Goal: Task Accomplishment & Management: Use online tool/utility

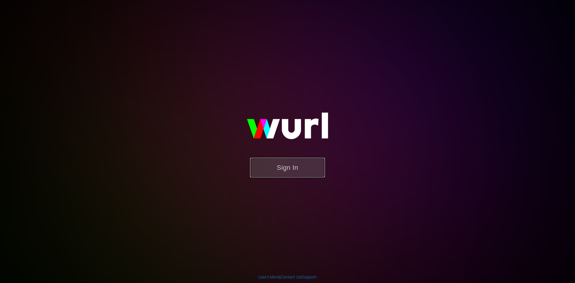
click at [284, 169] on button "Sign In" at bounding box center [287, 167] width 75 height 19
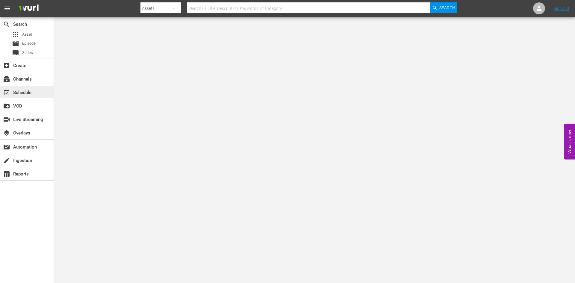
click at [34, 90] on div "event_available Schedule" at bounding box center [27, 92] width 54 height 12
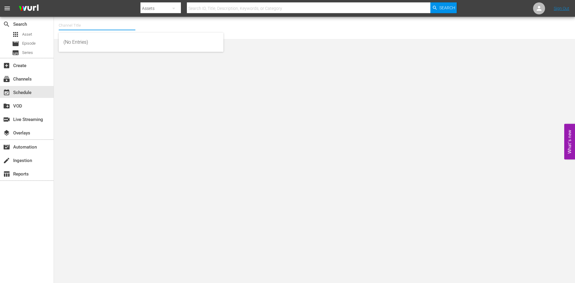
click at [119, 22] on input "text" at bounding box center [97, 25] width 77 height 14
click at [30, 79] on div "subscriptions Channels" at bounding box center [17, 77] width 34 height 5
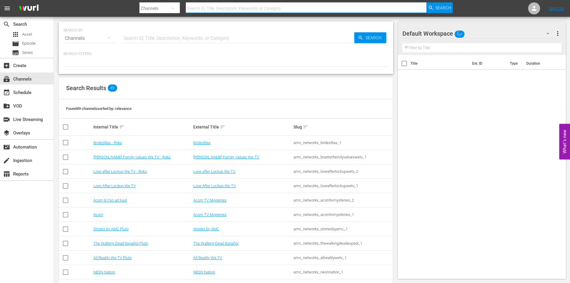
click at [225, 6] on input "text" at bounding box center [306, 8] width 241 height 14
type input "slightly"
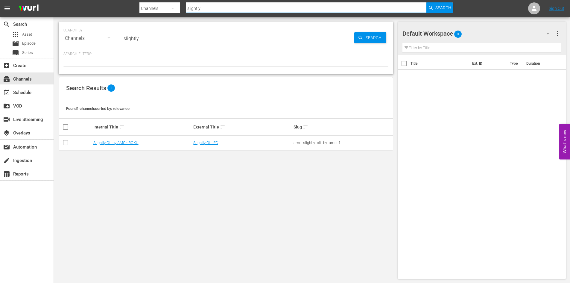
type input "slightly"
click at [128, 143] on link "Slightly Off by AMC - ROKU" at bounding box center [115, 142] width 45 height 4
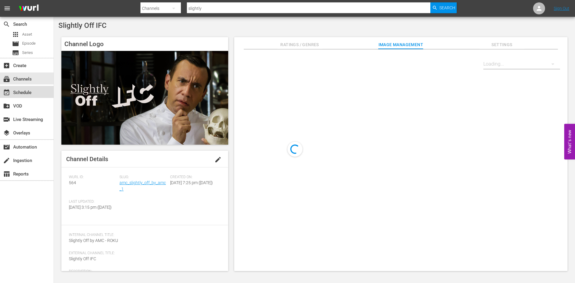
click at [29, 89] on div "event_available Schedule" at bounding box center [17, 91] width 34 height 5
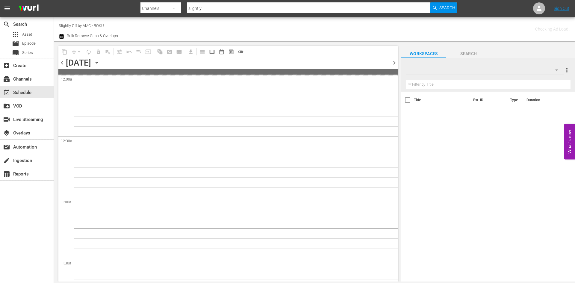
drag, startPoint x: 163, startPoint y: 64, endPoint x: 164, endPoint y: 71, distance: 6.9
click at [164, 69] on div "chevron_left [DATE] [DATE] chevron_right" at bounding box center [228, 63] width 340 height 12
click at [100, 61] on icon "button" at bounding box center [96, 62] width 7 height 7
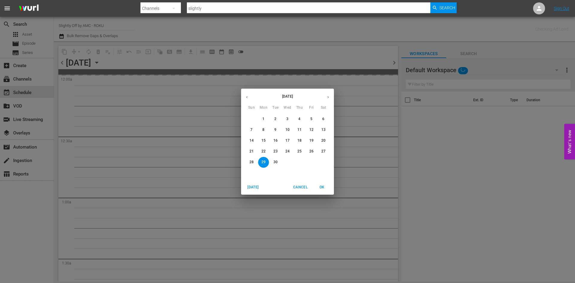
click at [327, 96] on icon "button" at bounding box center [328, 97] width 4 height 4
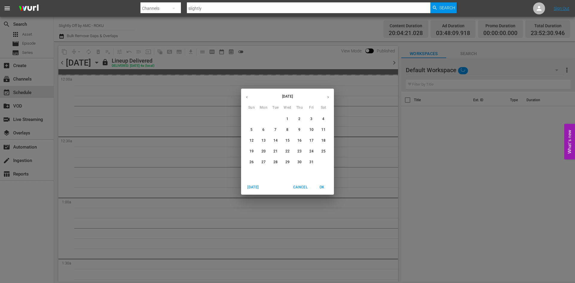
click at [278, 139] on span "14" at bounding box center [275, 140] width 11 height 5
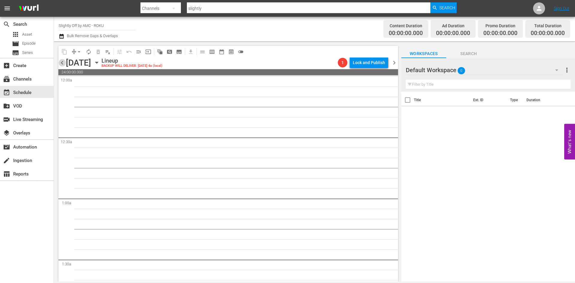
click at [62, 63] on span "chevron_left" at bounding box center [61, 62] width 7 height 7
click at [63, 60] on span "chevron_left" at bounding box center [61, 62] width 7 height 7
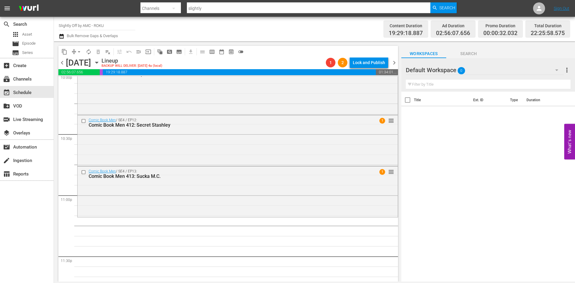
scroll to position [2727, 0]
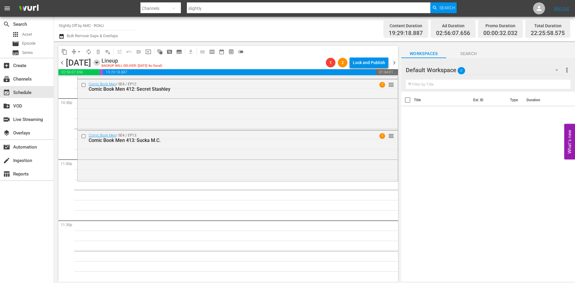
click at [100, 63] on icon "button" at bounding box center [96, 62] width 7 height 7
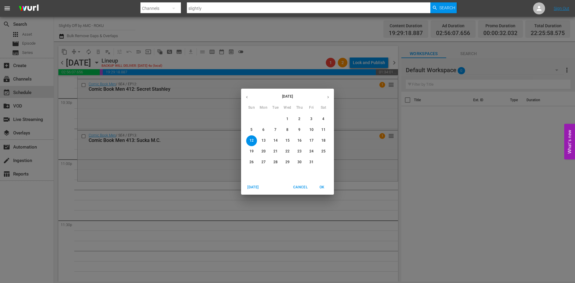
click at [284, 153] on span "22" at bounding box center [287, 151] width 11 height 5
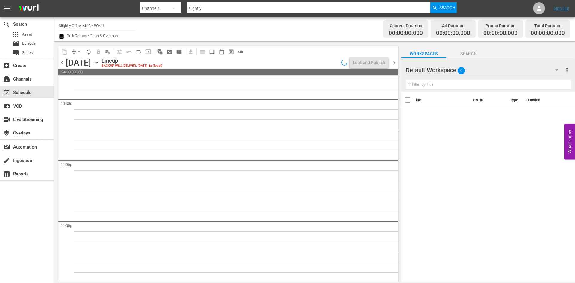
scroll to position [2727, 0]
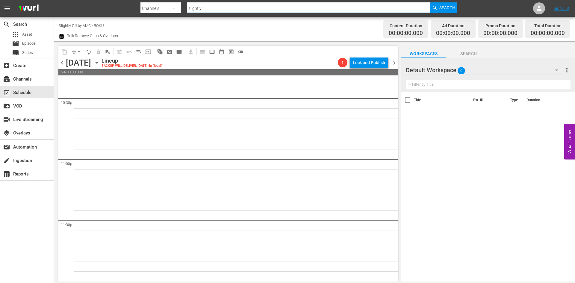
drag, startPoint x: 231, startPoint y: 10, endPoint x: 167, endPoint y: 4, distance: 63.8
click at [167, 4] on div "Search By Channels Search ID, Title, Description, Keywords, or Category slightl…" at bounding box center [298, 8] width 316 height 14
type input "THRILLERS"
